Goal: Transaction & Acquisition: Purchase product/service

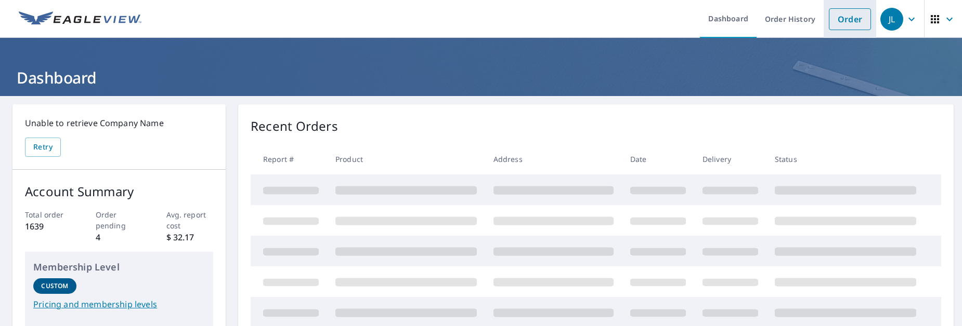
click at [834, 14] on link "Order" at bounding box center [850, 19] width 42 height 22
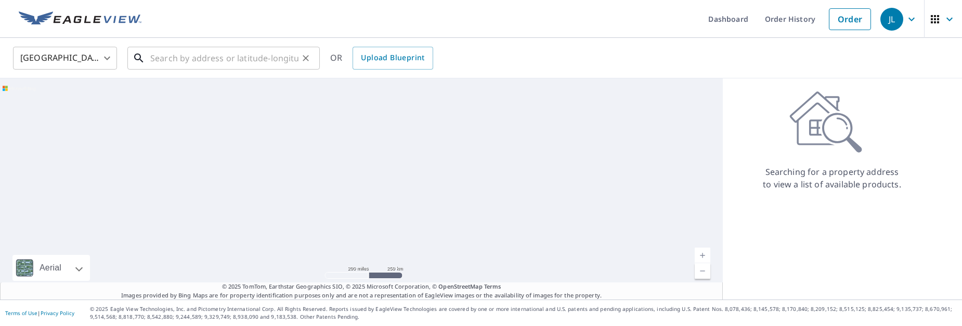
click at [206, 61] on input "text" at bounding box center [224, 58] width 148 height 29
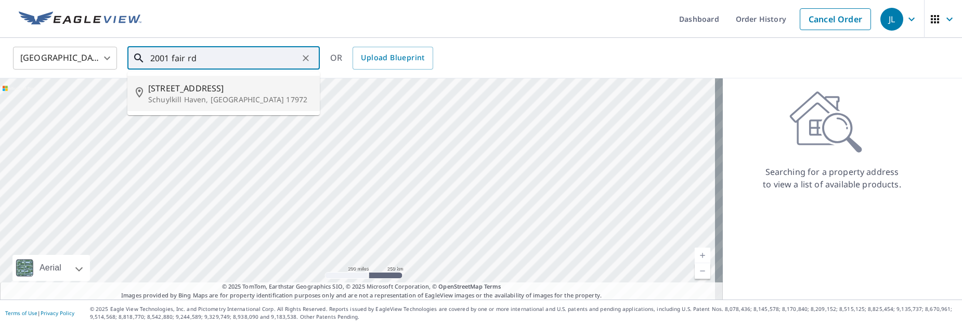
click at [238, 96] on p "Schuylkill Haven, [GEOGRAPHIC_DATA] 17972" at bounding box center [229, 100] width 163 height 10
type input "[STREET_ADDRESS]"
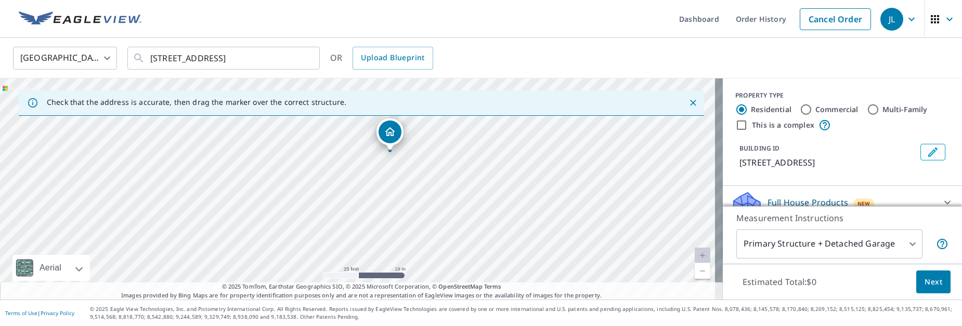
drag, startPoint x: 358, startPoint y: 183, endPoint x: 400, endPoint y: 207, distance: 49.1
click at [400, 207] on div "[STREET_ADDRESS]" at bounding box center [361, 188] width 723 height 221
drag, startPoint x: 395, startPoint y: 133, endPoint x: 373, endPoint y: 147, distance: 25.8
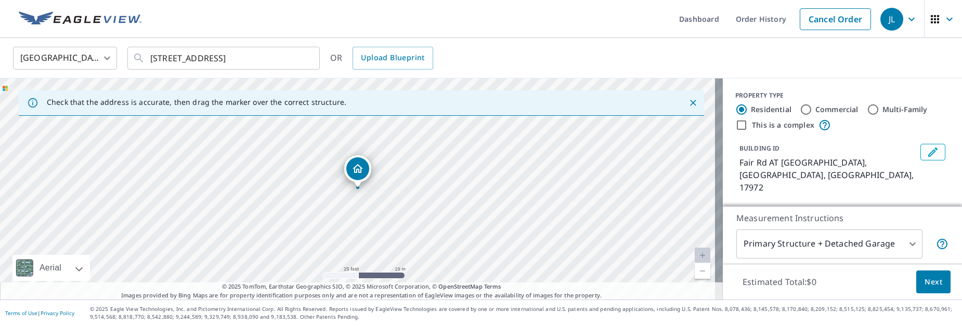
click at [906, 243] on body "JL JL Dashboard Order History Cancel Order JL [GEOGRAPHIC_DATA] [GEOGRAPHIC_DAT…" at bounding box center [481, 163] width 962 height 326
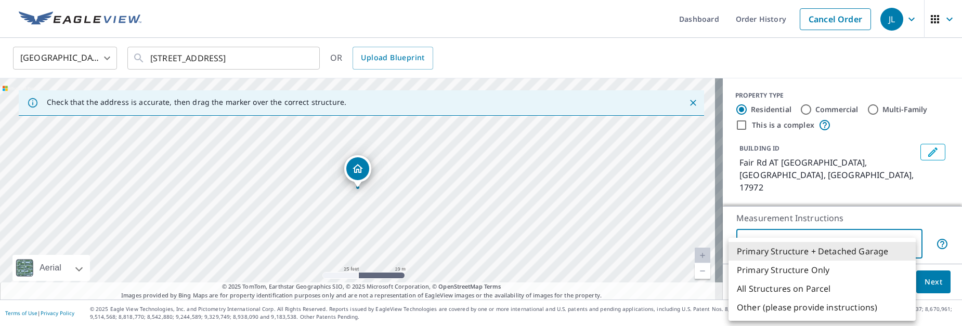
drag, startPoint x: 350, startPoint y: 180, endPoint x: 399, endPoint y: 200, distance: 52.0
click at [399, 200] on div at bounding box center [481, 163] width 962 height 326
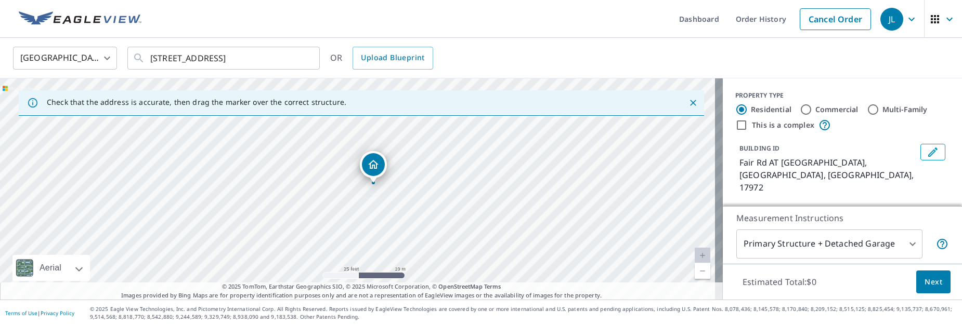
drag, startPoint x: 364, startPoint y: 168, endPoint x: 379, endPoint y: 164, distance: 16.1
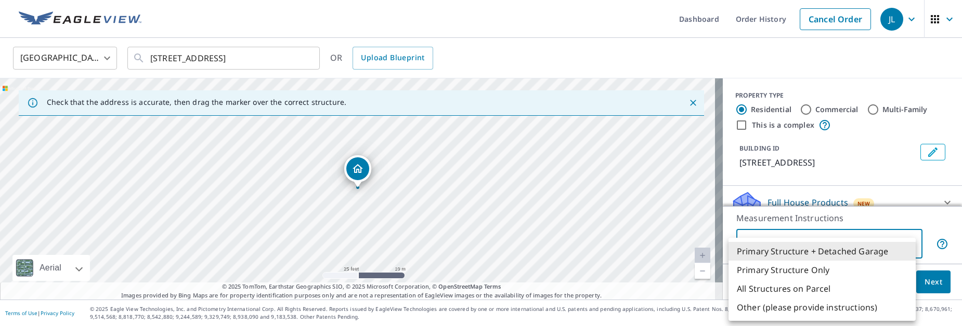
click at [907, 242] on body "JL JL Dashboard Order History Cancel Order JL [GEOGRAPHIC_DATA] [GEOGRAPHIC_DAT…" at bounding box center [481, 163] width 962 height 326
click at [815, 269] on li "Primary Structure Only" at bounding box center [821, 270] width 187 height 19
type input "2"
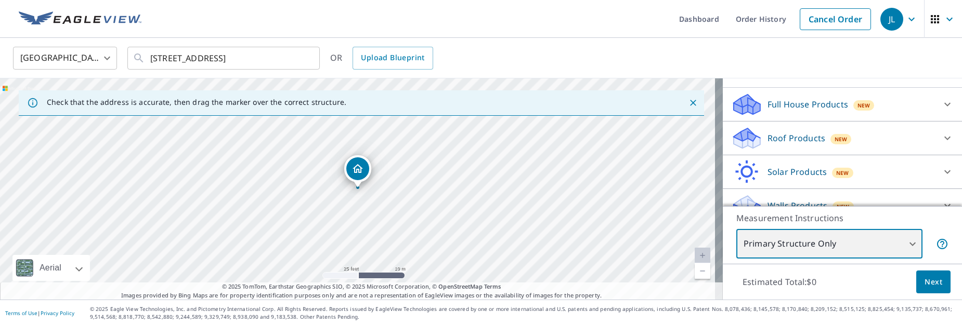
scroll to position [104, 0]
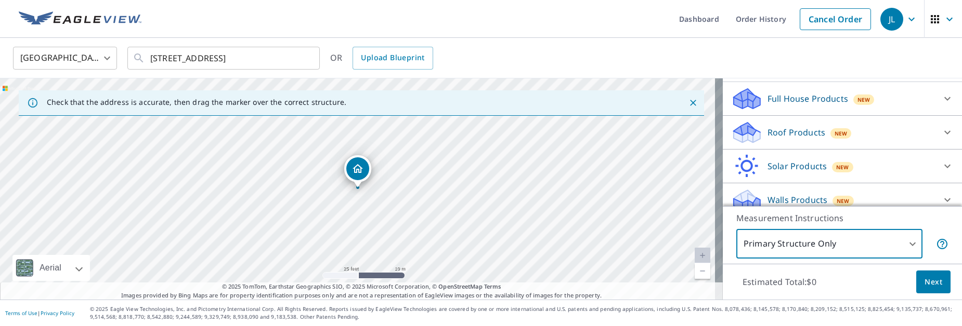
click at [782, 133] on p "Roof Products" at bounding box center [796, 132] width 58 height 12
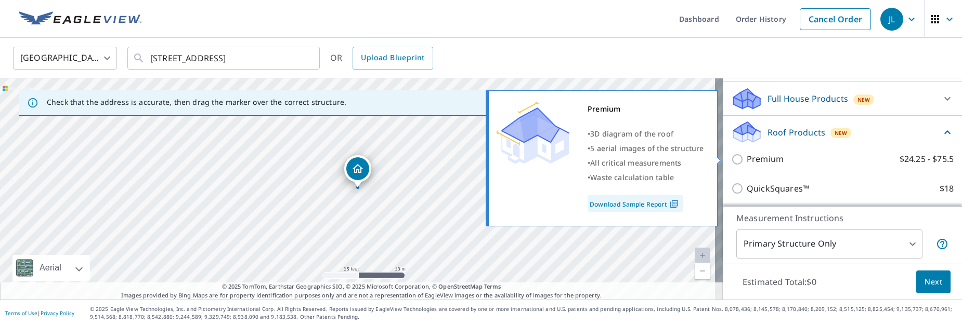
click at [770, 158] on p "Premium" at bounding box center [764, 159] width 37 height 13
click at [746, 158] on input "Premium $24.25 - $75.5" at bounding box center [739, 159] width 16 height 12
checkbox input "true"
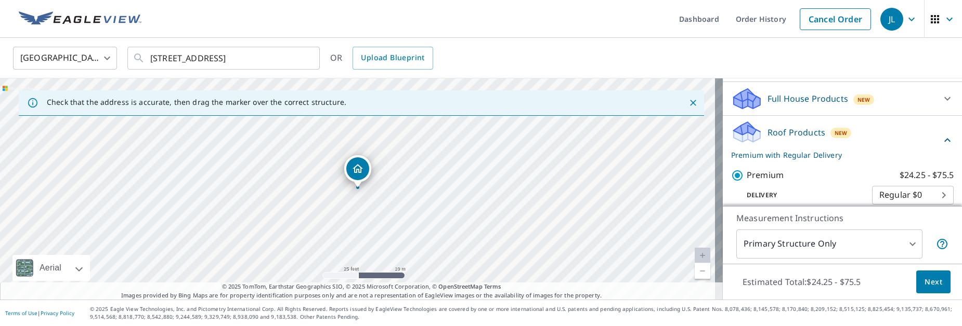
click at [916, 278] on button "Next" at bounding box center [933, 282] width 34 height 23
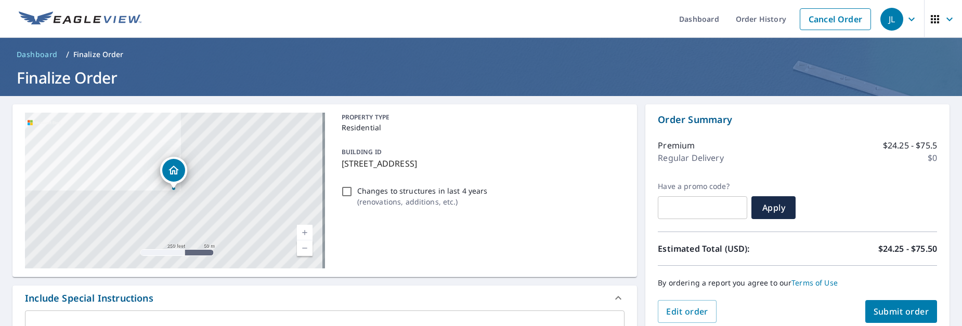
click at [881, 305] on button "Submit order" at bounding box center [901, 311] width 72 height 23
checkbox input "true"
